Goal: Complete application form: Complete application form

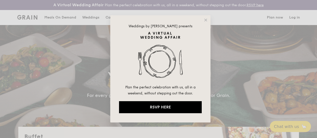
select select
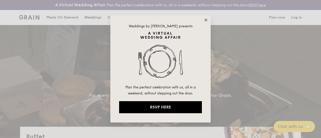
click at [205, 20] on icon at bounding box center [205, 20] width 3 height 3
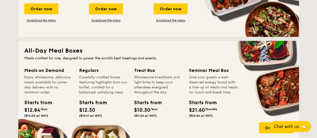
scroll to position [176, 0]
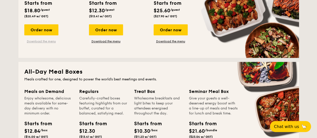
click at [52, 43] on link "Download the menu" at bounding box center [41, 41] width 34 height 4
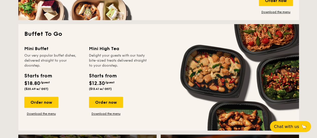
scroll to position [326, 0]
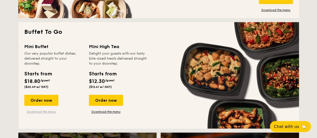
click at [40, 114] on link "Download the menu" at bounding box center [41, 112] width 34 height 4
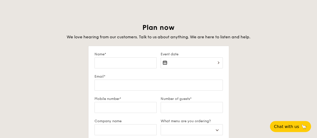
scroll to position [853, 0]
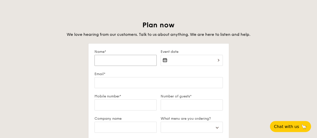
click at [116, 66] on input "Name*" at bounding box center [126, 60] width 62 height 11
type input "W"
select select
type input "Wa"
select select
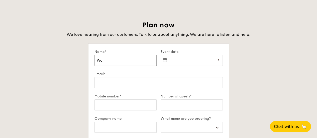
type input "Wan"
select select
type input "Wan"
select select
type input "Wan X"
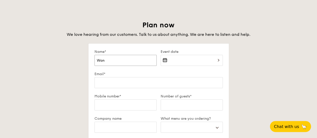
select select
type input "[PERSON_NAME]"
select select
type input "[PERSON_NAME]"
select select
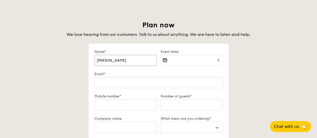
type input "[PERSON_NAME]"
select select
type input "[PERSON_NAME]"
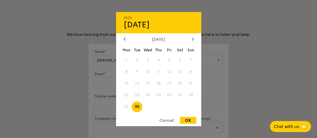
click at [189, 38] on div "[DATE]" at bounding box center [159, 39] width 70 height 5
click at [191, 38] on div at bounding box center [193, 39] width 5 height 5
click at [193, 38] on icon at bounding box center [193, 39] width 2 height 3
click at [167, 71] on span "12" at bounding box center [169, 71] width 11 height 11
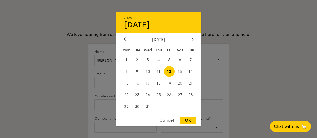
click at [187, 119] on div "OK" at bounding box center [188, 120] width 16 height 7
type input "[DATE]"
select select
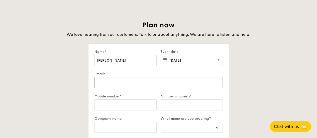
click at [131, 87] on input "Email*" at bounding box center [159, 82] width 128 height 11
type input "[EMAIL_ADDRESS][DOMAIN_NAME]"
select select
click at [124, 109] on input "Mobile number*" at bounding box center [126, 105] width 62 height 11
type input "83838470"
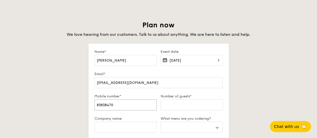
select select
click at [174, 111] on input "Number of guests*" at bounding box center [192, 105] width 62 height 11
type input "1"
select select
type input "16"
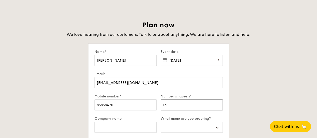
select select
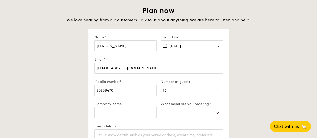
scroll to position [878, 0]
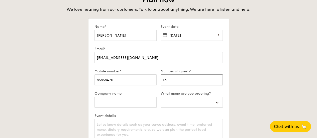
type input "16"
click at [116, 100] on div "Company name" at bounding box center [126, 103] width 66 height 22
click at [115, 103] on input "Company name" at bounding box center [126, 102] width 62 height 11
type input "B"
select select
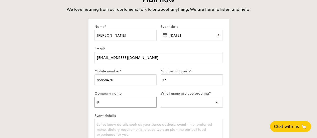
type input "BW"
select select
type input "BW"
select select
type input "BW N"
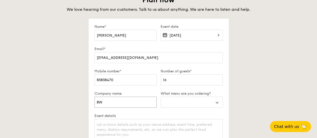
select select
type input "BW Ne"
select select
type input "BW Nex"
select select
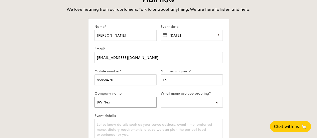
type input "BW Nexy"
select select
type input "BW Nexys"
select select
type input "BW Nexy"
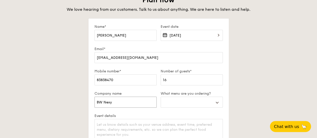
select select
type input "BW Nex"
select select
type input "BW Nexu"
select select
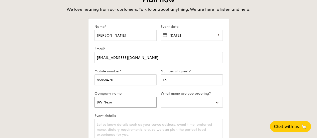
type input "BW Nexus"
select select
type input "BW Nexus"
click at [172, 107] on select "Buffet Mini Buffet High Tea Canapés Meal Boxes Wedding" at bounding box center [192, 102] width 62 height 11
select select "miniBuffet"
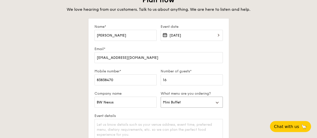
click at [161, 101] on select "Buffet Mini Buffet High Tea Canapés Meal Boxes Wedding" at bounding box center [192, 102] width 62 height 11
click at [127, 127] on textarea "Event details" at bounding box center [159, 132] width 128 height 27
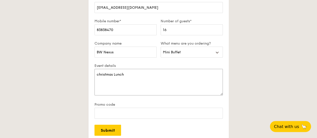
scroll to position [953, 0]
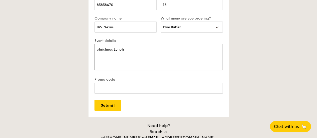
click at [126, 55] on textarea "christmas Lunch" at bounding box center [159, 57] width 128 height 27
type textarea "christmas Lunch"
click at [108, 109] on input "Submit" at bounding box center [108, 105] width 27 height 11
select select
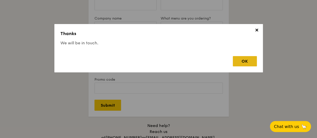
click at [255, 61] on div "OK" at bounding box center [245, 61] width 24 height 10
